Goal: Task Accomplishment & Management: Use online tool/utility

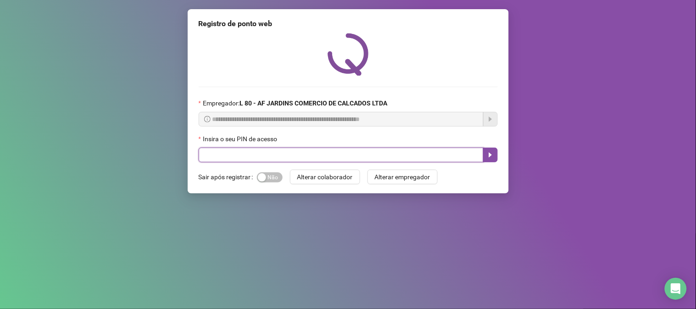
click at [259, 156] on input "text" at bounding box center [341, 155] width 285 height 15
type input "*****"
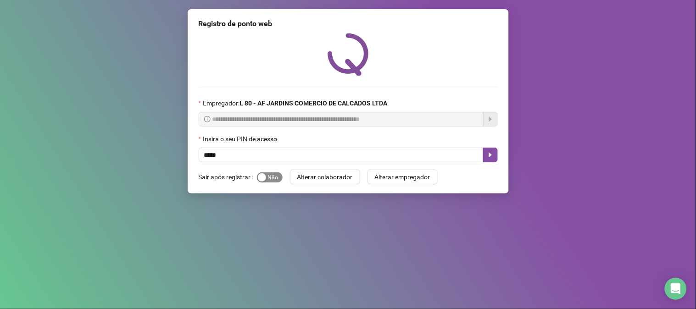
click at [263, 179] on div "button" at bounding box center [262, 178] width 8 height 8
click at [487, 161] on button "button" at bounding box center [490, 155] width 15 height 15
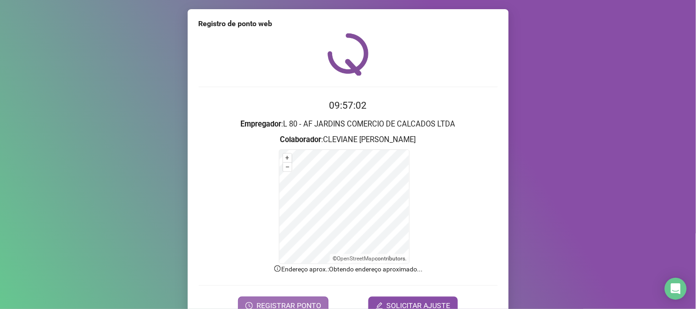
click at [295, 307] on span "REGISTRAR PONTO" at bounding box center [289, 306] width 65 height 11
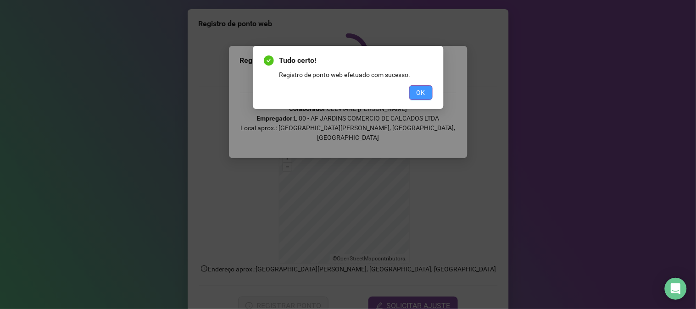
click at [421, 90] on span "OK" at bounding box center [421, 93] width 9 height 10
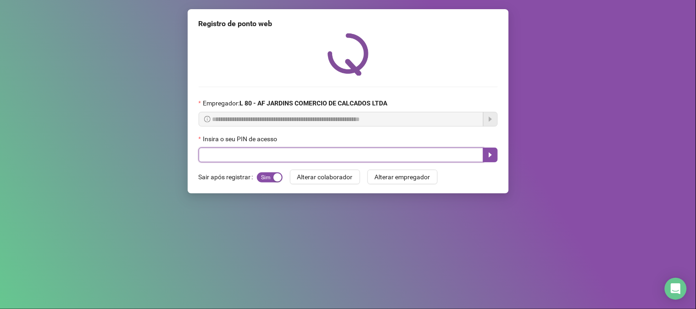
click at [427, 158] on input "text" at bounding box center [341, 155] width 285 height 15
type input "*****"
click at [488, 162] on button "button" at bounding box center [490, 155] width 15 height 15
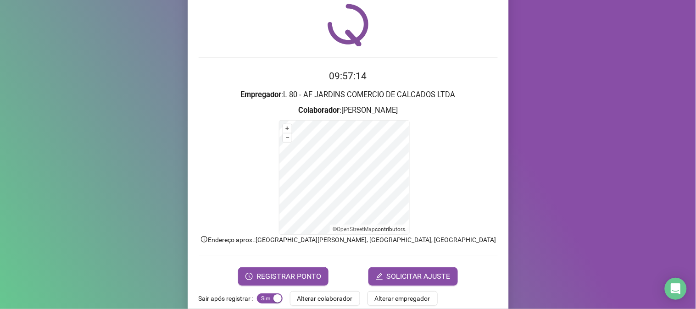
scroll to position [46, 0]
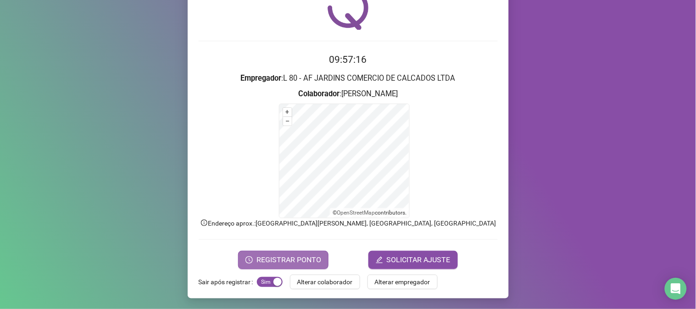
click at [278, 257] on span "REGISTRAR PONTO" at bounding box center [289, 260] width 65 height 11
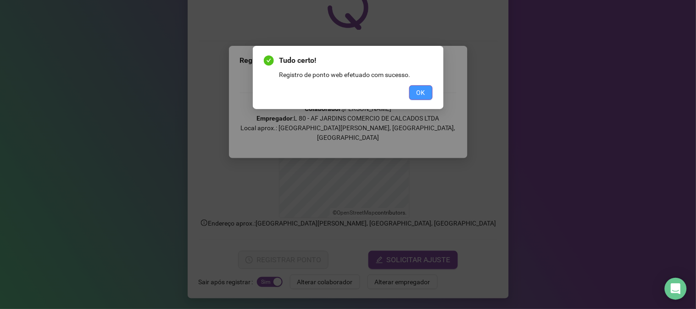
click at [412, 95] on button "OK" at bounding box center [420, 92] width 23 height 15
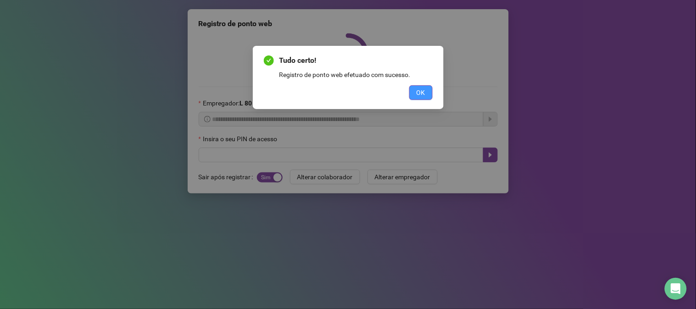
scroll to position [0, 0]
